Goal: Information Seeking & Learning: Learn about a topic

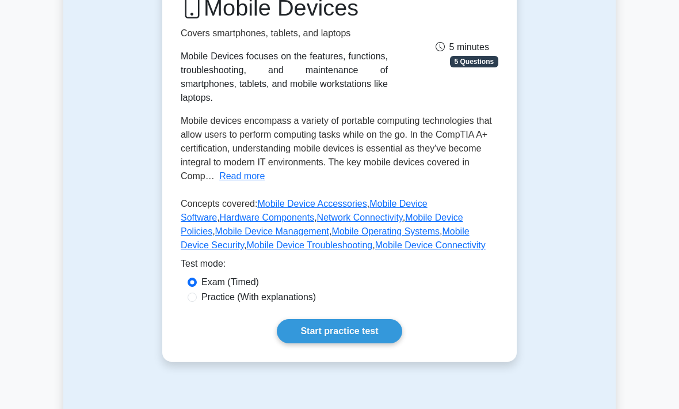
scroll to position [173, 0]
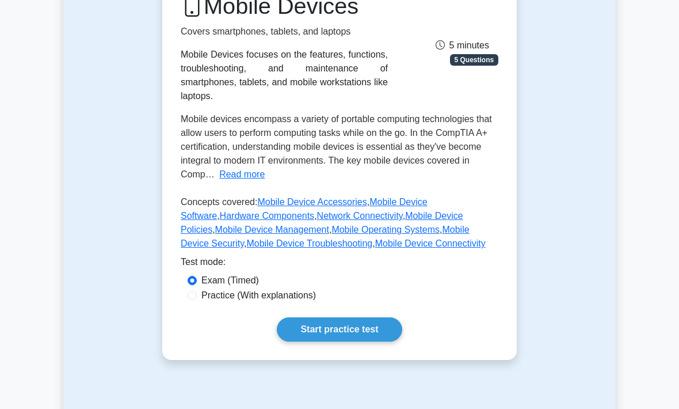
click at [380, 342] on link "Start practice test" at bounding box center [339, 330] width 125 height 24
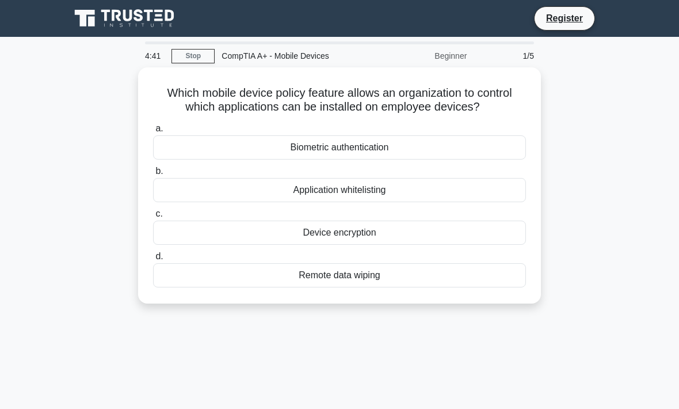
click at [466, 245] on div "Device encryption" at bounding box center [339, 232] width 373 height 24
click at [153, 217] on input "c. Device encryption" at bounding box center [153, 213] width 0 height 7
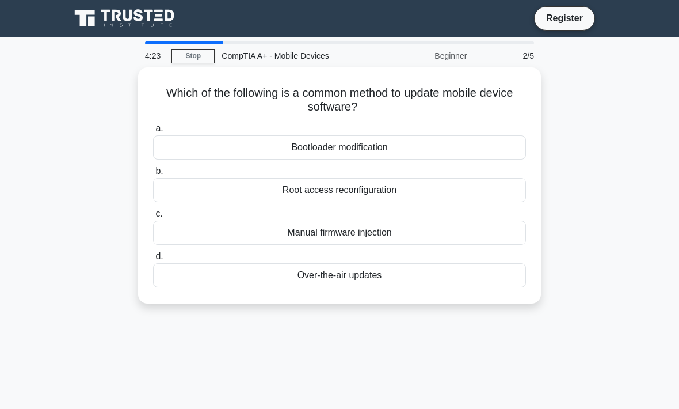
click at [451, 278] on div "Over-the-air updates" at bounding box center [339, 275] width 373 height 24
click at [153, 260] on input "d. Over-the-air updates" at bounding box center [153, 256] width 0 height 7
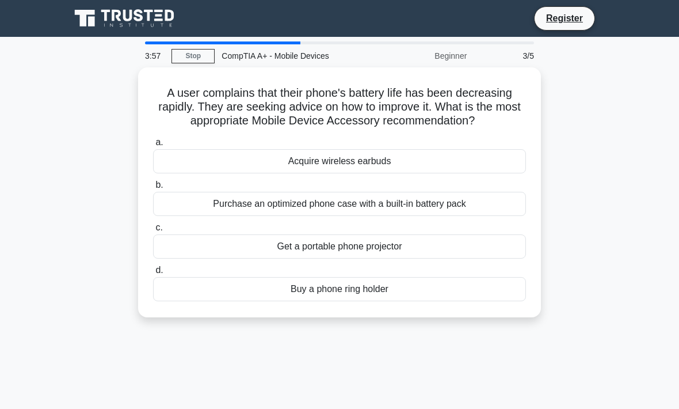
click at [485, 215] on div "Purchase an optimized phone case with a built-in battery pack" at bounding box center [339, 204] width 373 height 24
click at [153, 189] on input "b. Purchase an optimized phone case with a built-in battery pack" at bounding box center [153, 184] width 0 height 7
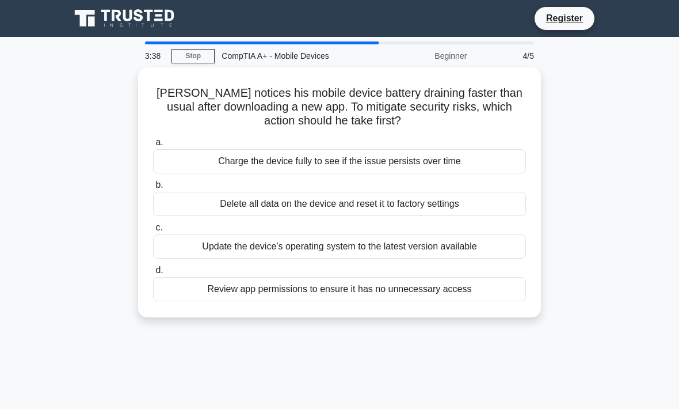
click at [369, 242] on div "Update the device’s operating system to the latest version available" at bounding box center [339, 246] width 373 height 24
click at [153, 231] on input "c. Update the device’s operating system to the latest version available" at bounding box center [153, 227] width 0 height 7
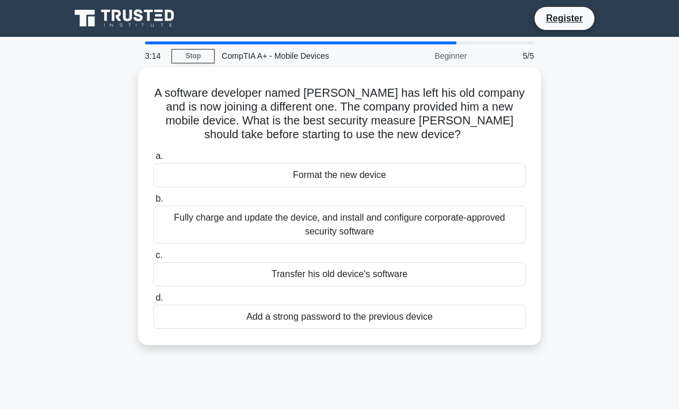
click at [414, 230] on div "Fully charge and update the device, and install and configure corporate-approve…" at bounding box center [339, 224] width 373 height 38
click at [153, 203] on input "b. Fully charge and update the device, and install and configure corporate-appr…" at bounding box center [153, 198] width 0 height 7
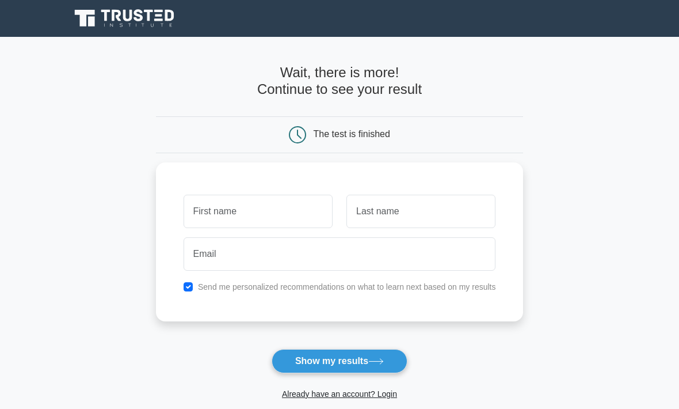
click at [277, 207] on input "text" at bounding box center [258, 210] width 149 height 33
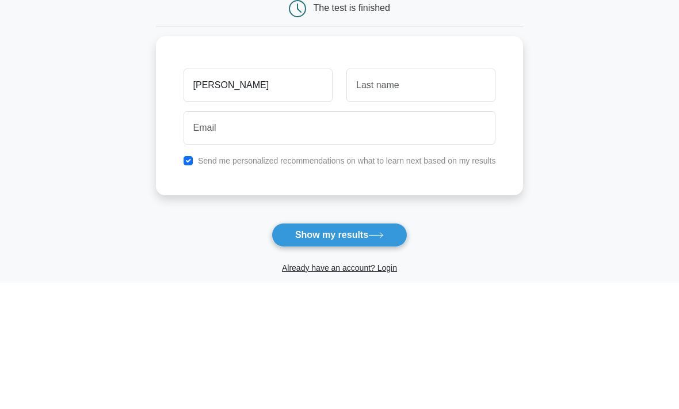
type input "Denise"
click at [434, 194] on input "text" at bounding box center [420, 210] width 149 height 33
type input "Coop"
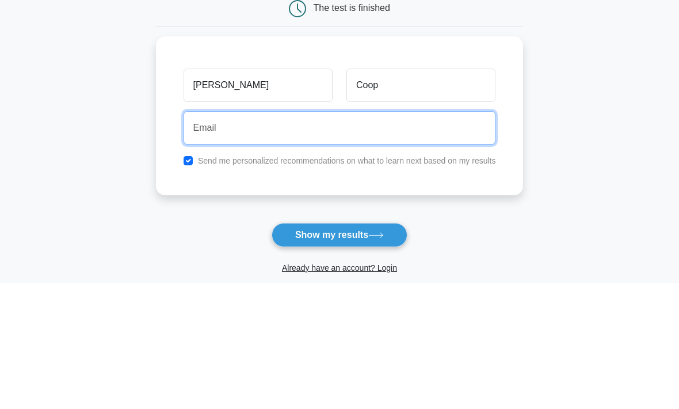
click at [437, 237] on input "email" at bounding box center [340, 253] width 312 height 33
type input "chantel.cooper01@gmail.com"
click at [339, 349] on button "Show my results" at bounding box center [340, 361] width 136 height 24
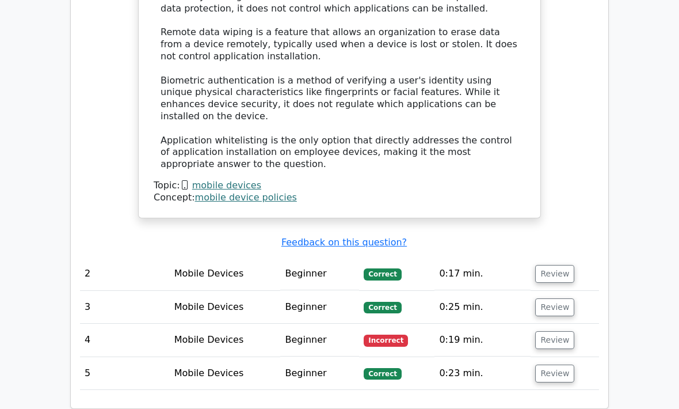
scroll to position [1330, 0]
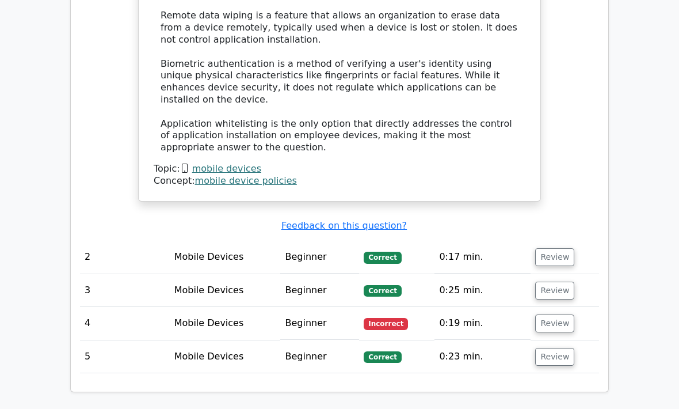
click at [556, 315] on button "Review" at bounding box center [554, 324] width 39 height 18
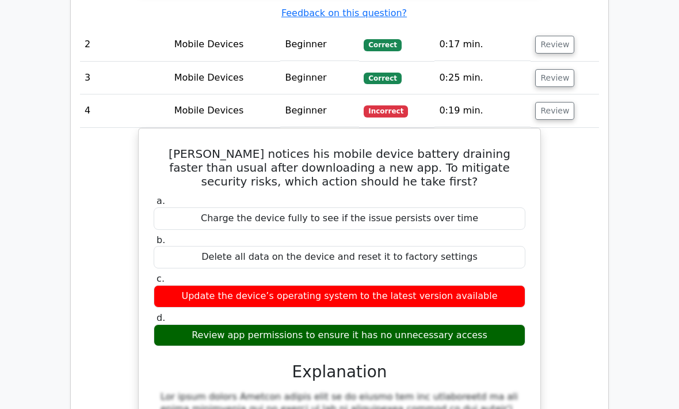
scroll to position [1581, 0]
